Goal: Task Accomplishment & Management: Use online tool/utility

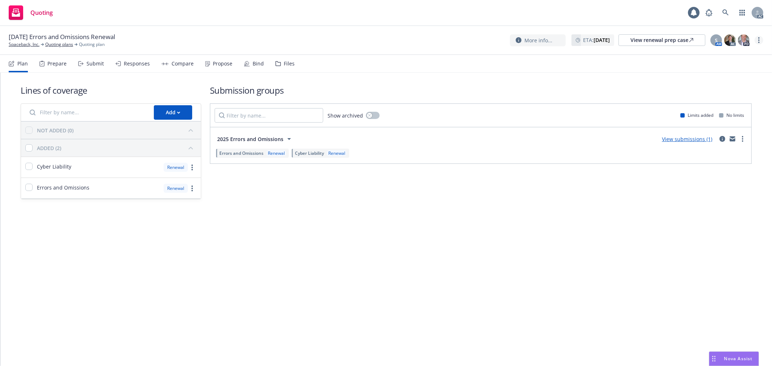
click at [761, 41] on link "more" at bounding box center [759, 40] width 9 height 9
click at [713, 55] on link "Copy logging email" at bounding box center [723, 55] width 81 height 14
